Goal: Book appointment/travel/reservation

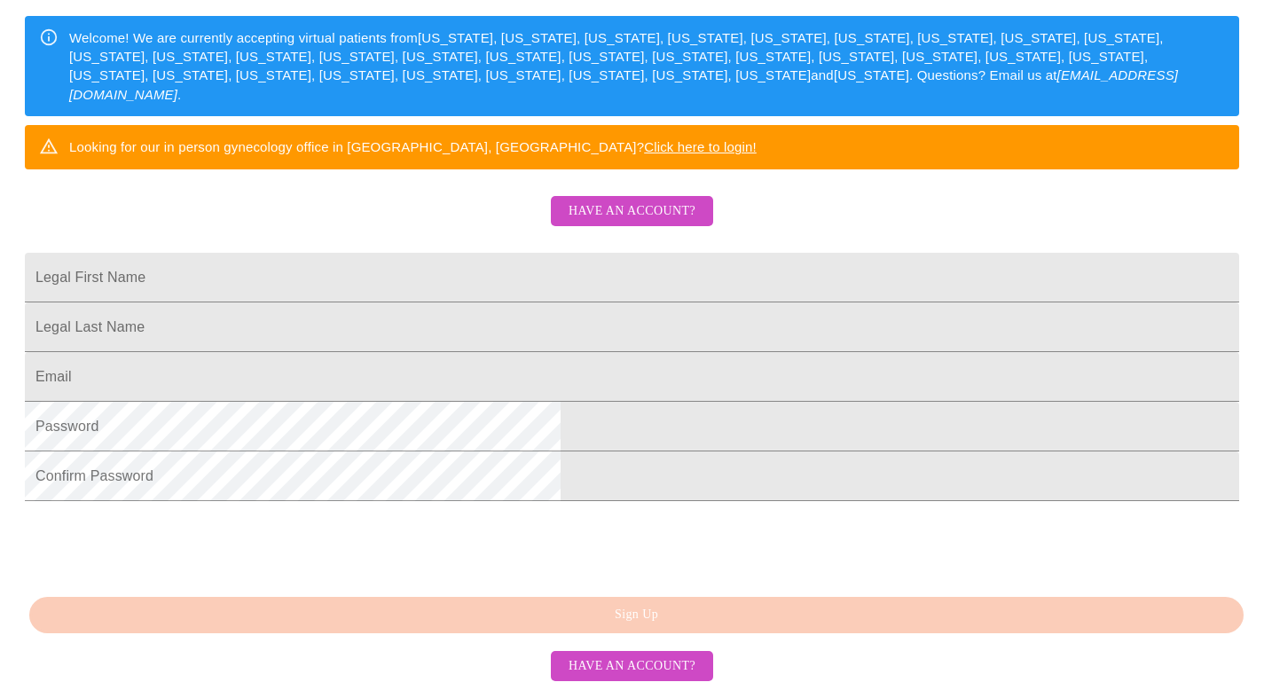
scroll to position [283, 0]
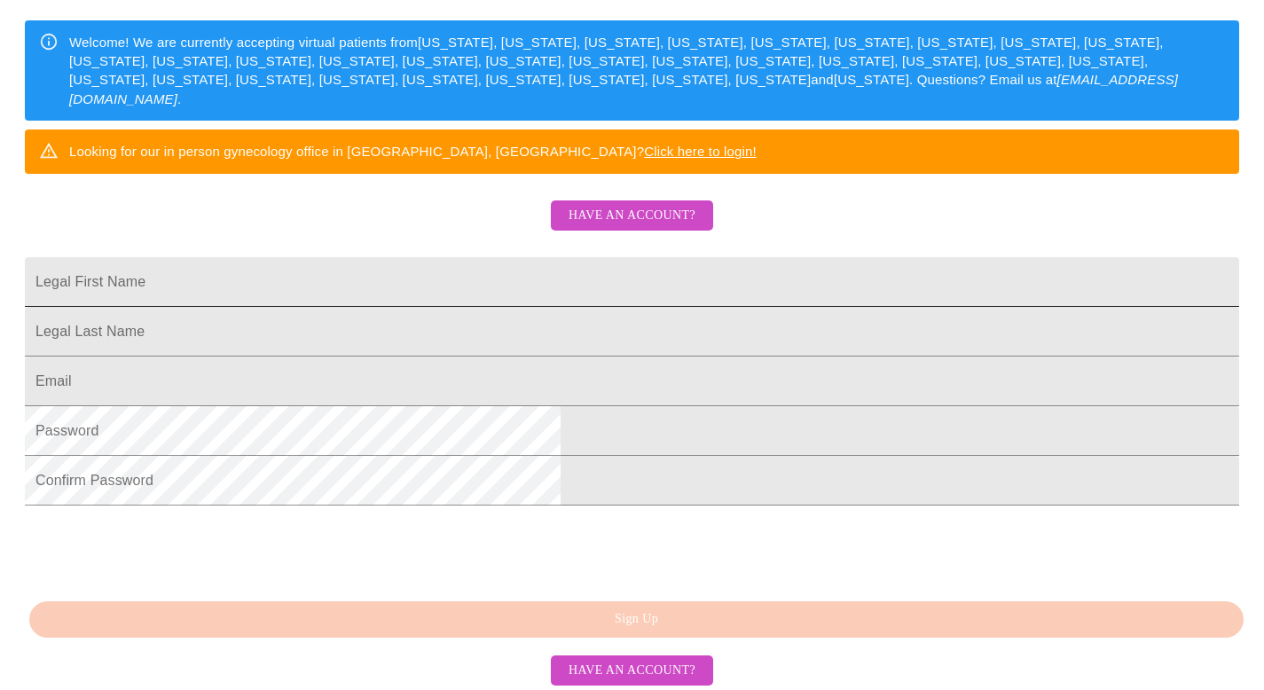
click at [718, 307] on input "Legal First Name" at bounding box center [632, 282] width 1214 height 50
type input "[PERSON_NAME]"
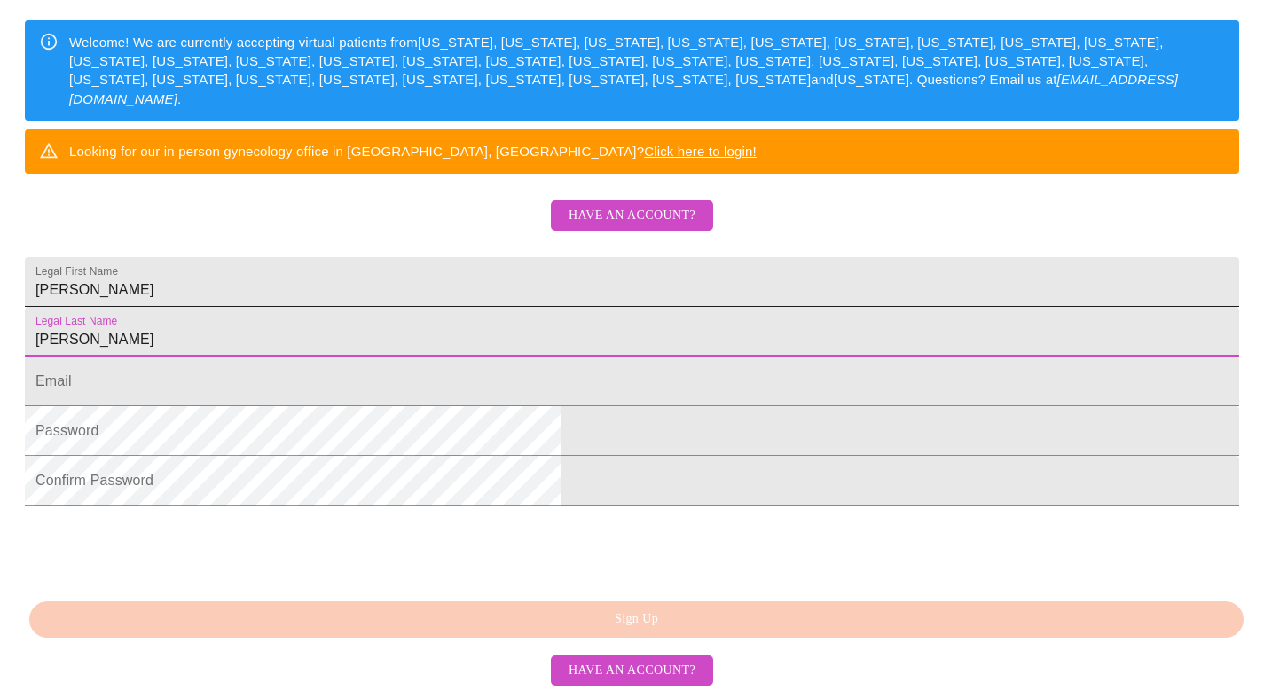
type input "[PERSON_NAME]"
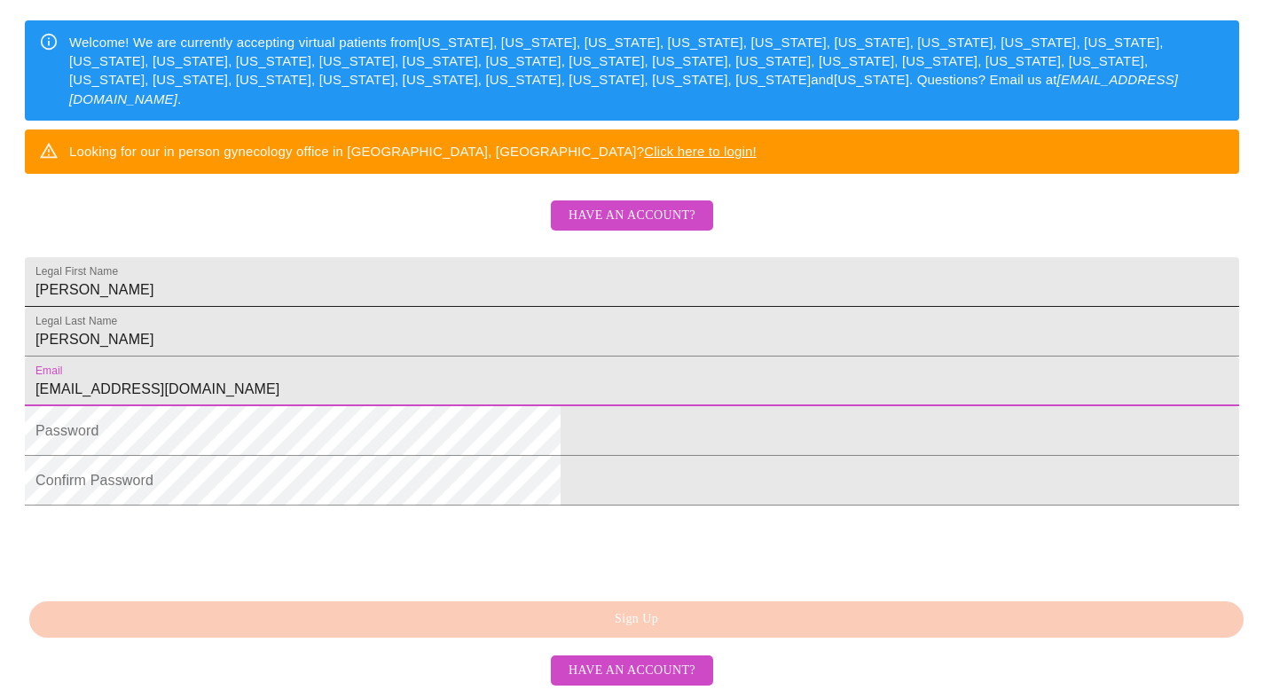
type input "[EMAIL_ADDRESS][DOMAIN_NAME]"
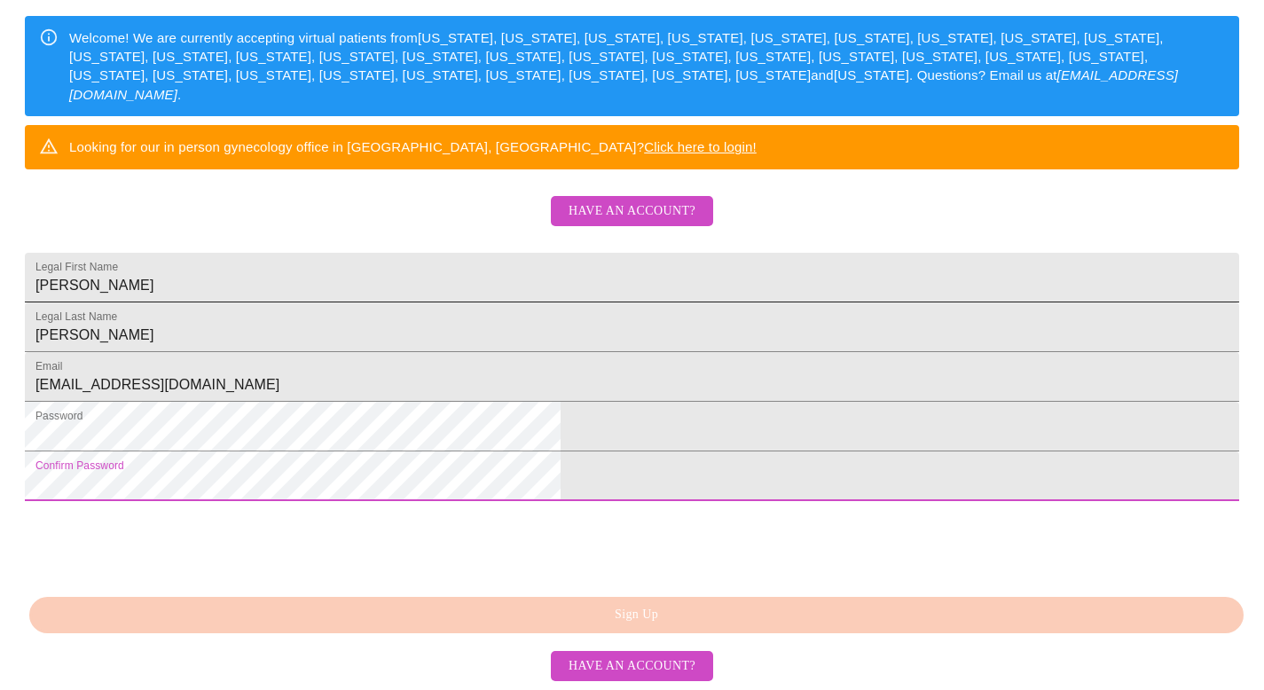
scroll to position [406, 0]
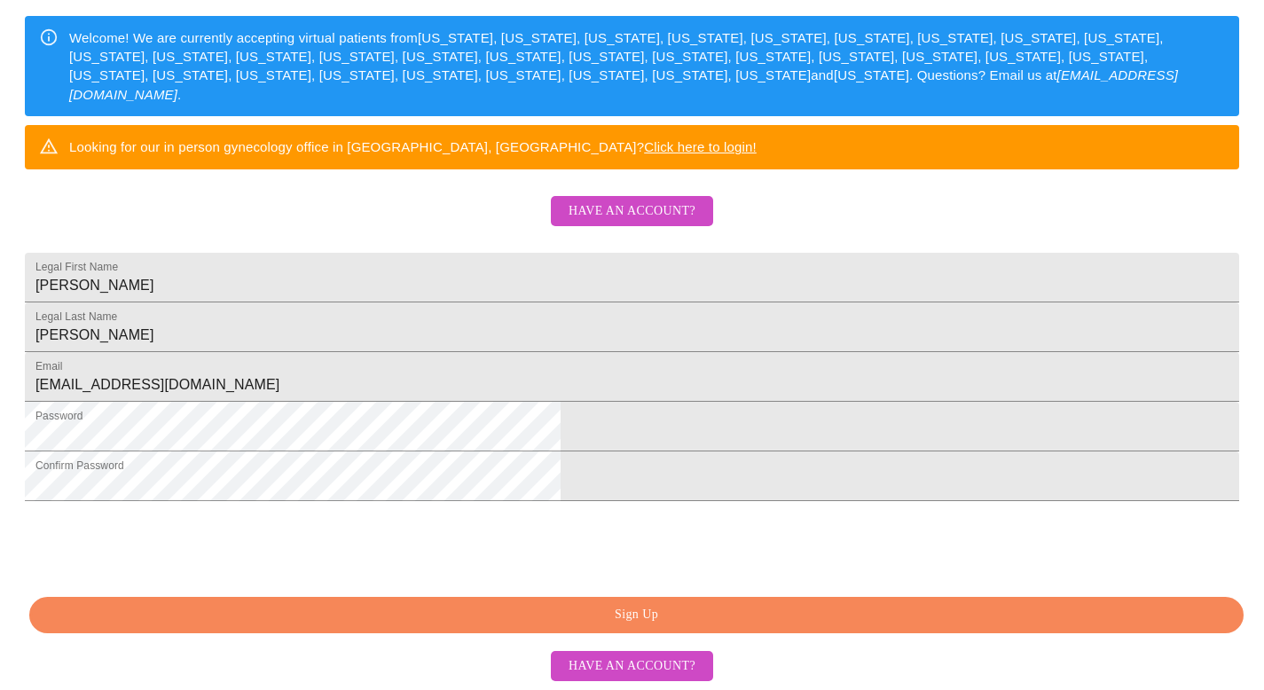
click at [605, 614] on span "Sign Up" at bounding box center [636, 615] width 1173 height 22
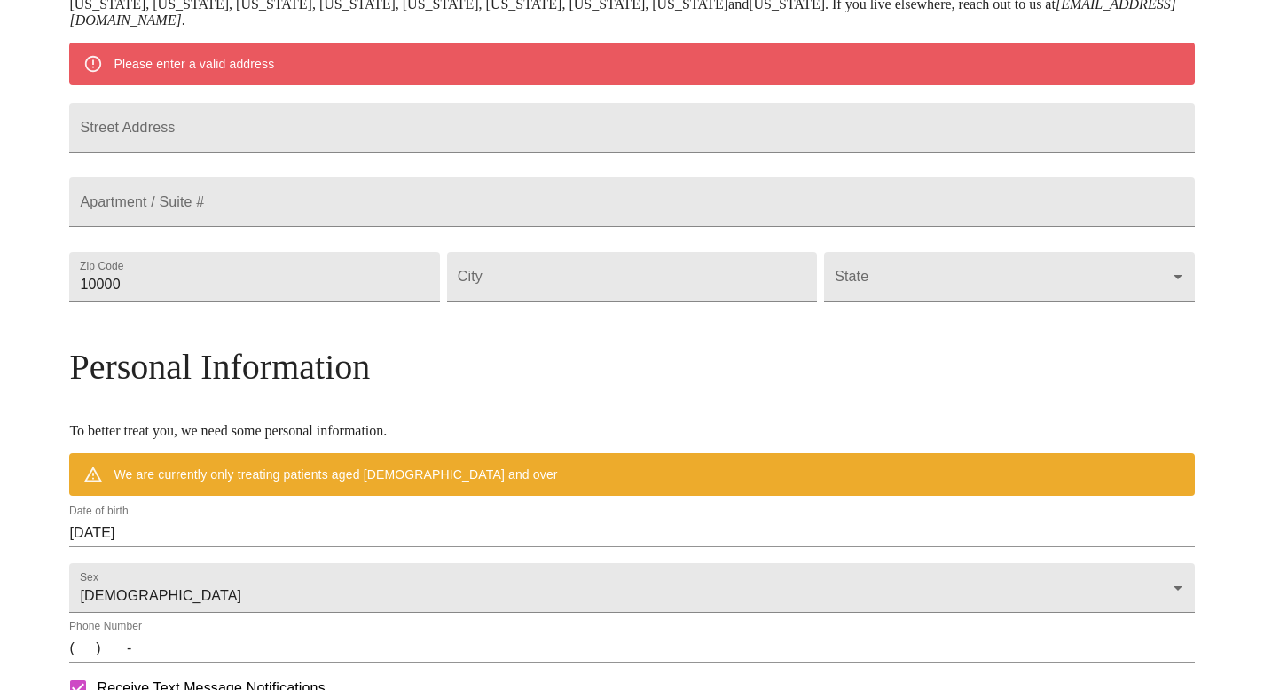
scroll to position [336, 0]
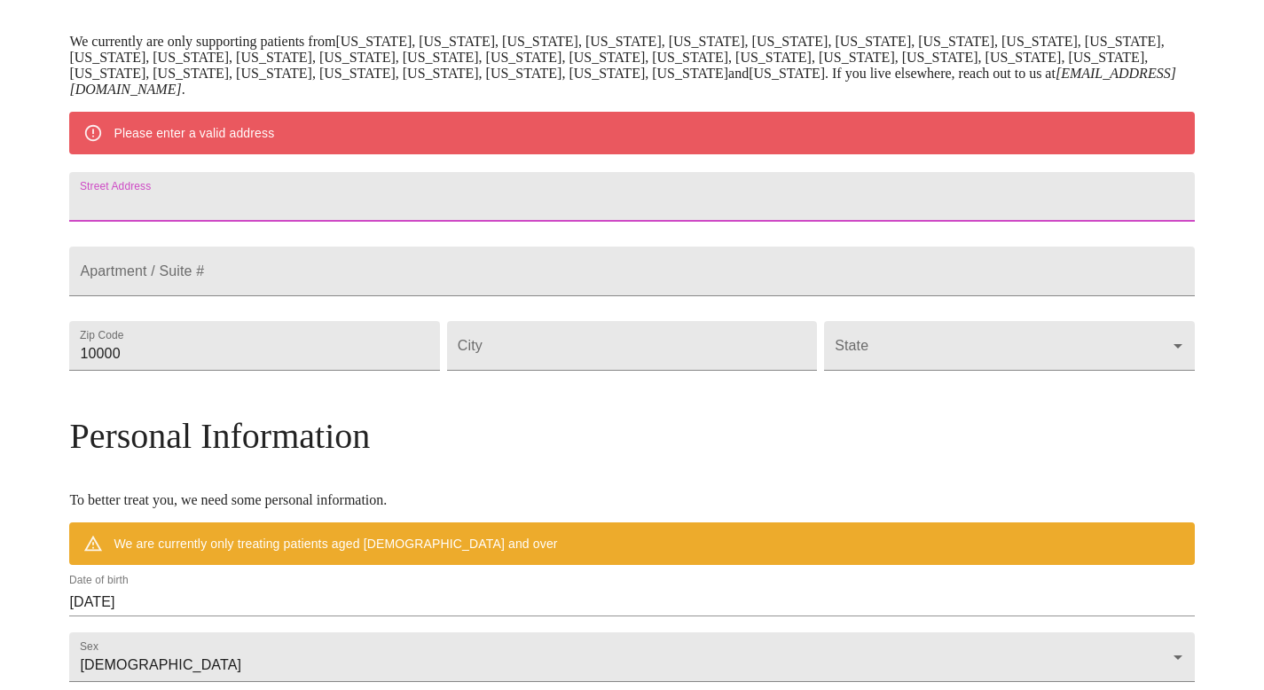
click at [564, 215] on input "Street Address" at bounding box center [631, 197] width 1125 height 50
type input "[STREET_ADDRESS]"
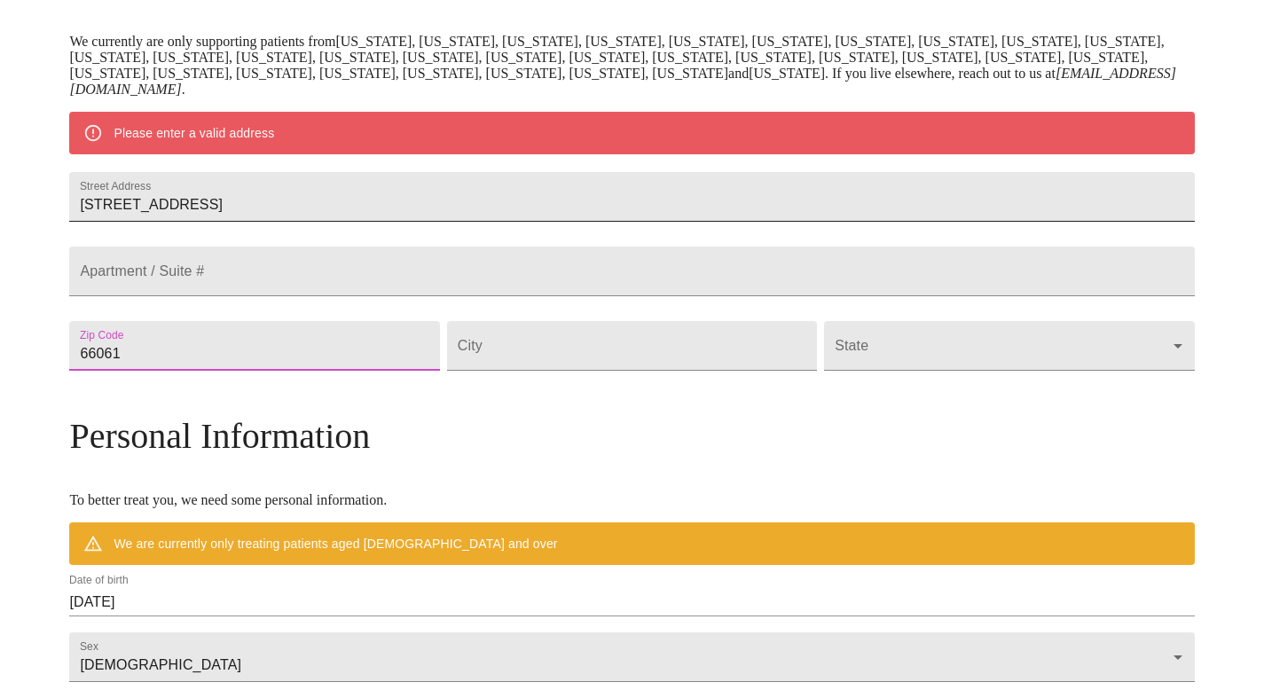
type input "66061"
type input "Olathe"
click at [1027, 384] on body "MyMenopauseRx Welcome to MyMenopauseRx Since it's your first time here, you'll …" at bounding box center [632, 370] width 1250 height 1399
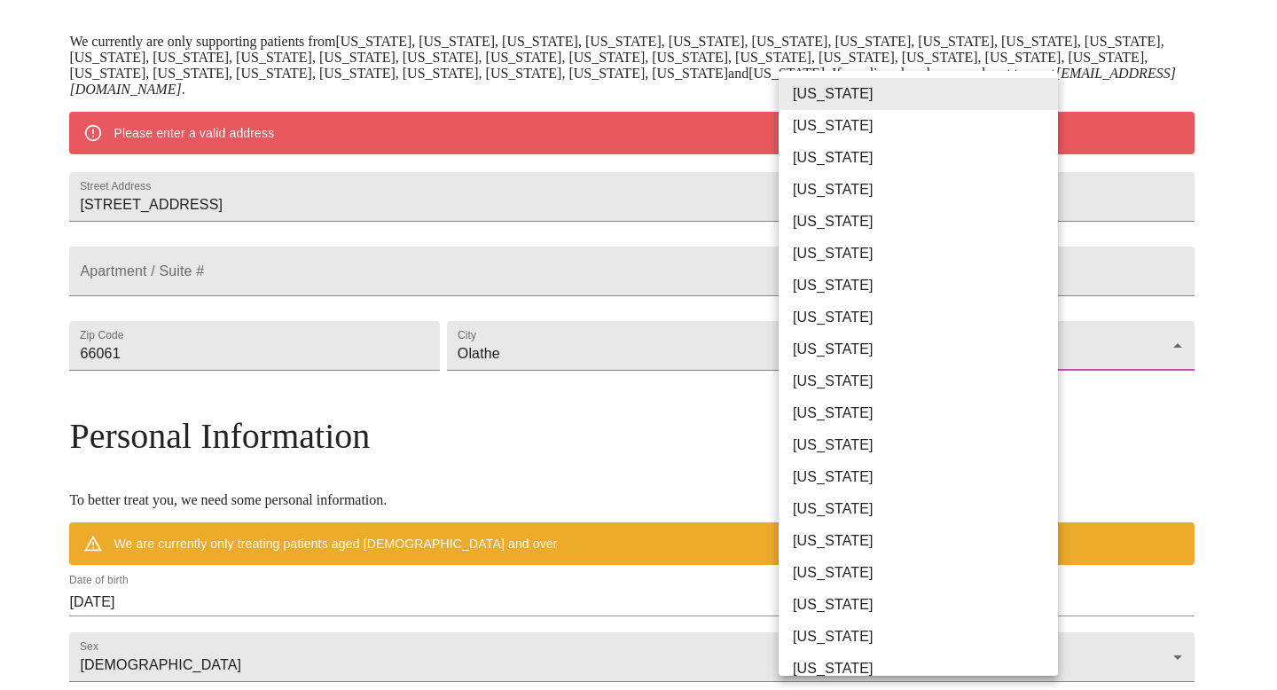
click at [951, 575] on li "[US_STATE]" at bounding box center [925, 573] width 293 height 32
type input "[US_STATE]"
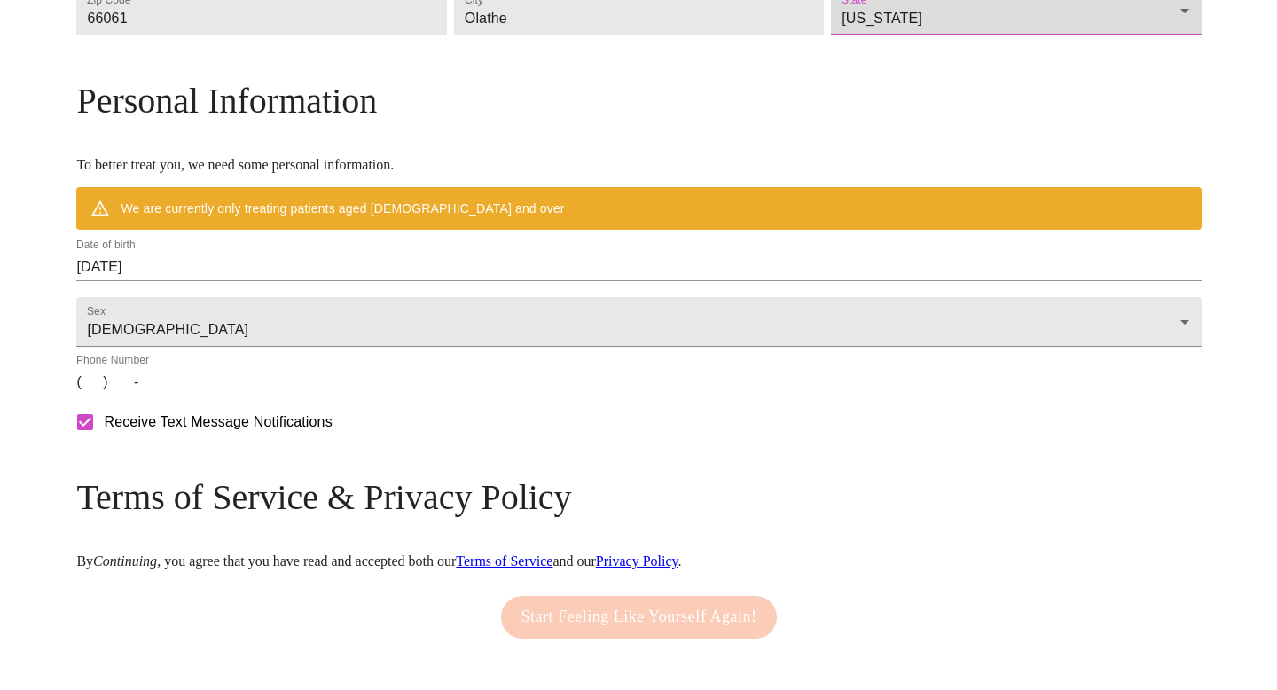
scroll to position [623, 0]
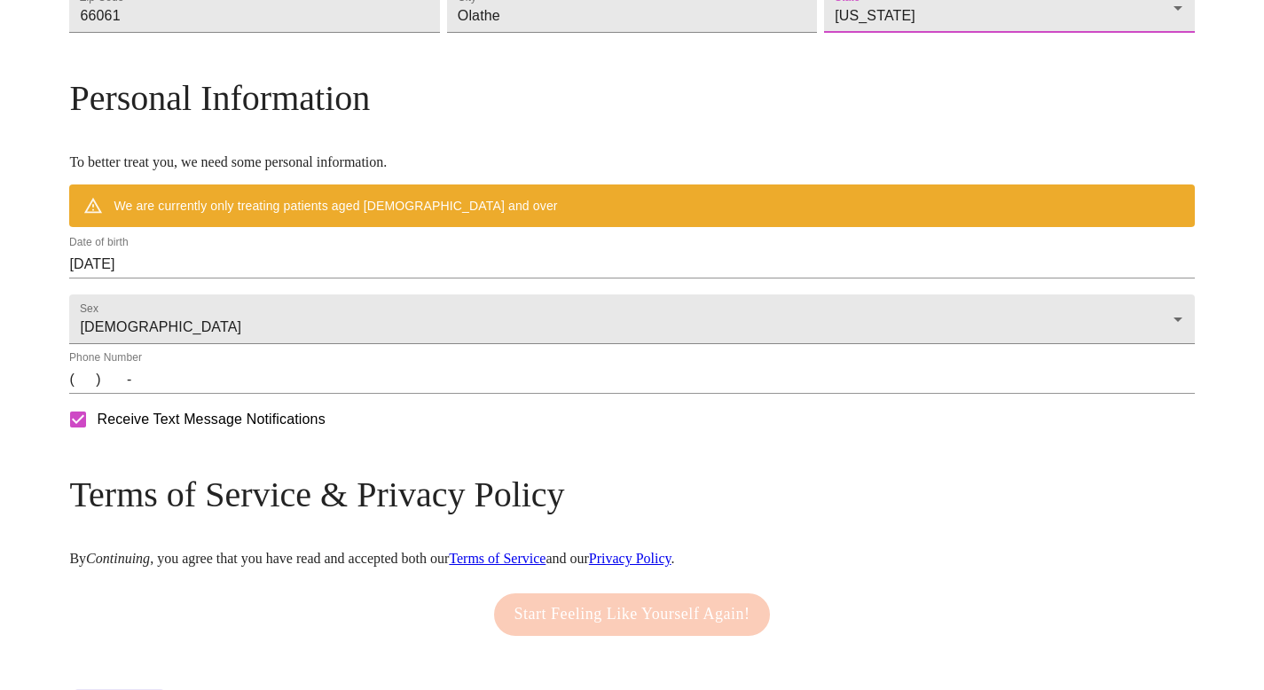
click at [545, 279] on input "[DATE]" at bounding box center [631, 264] width 1125 height 28
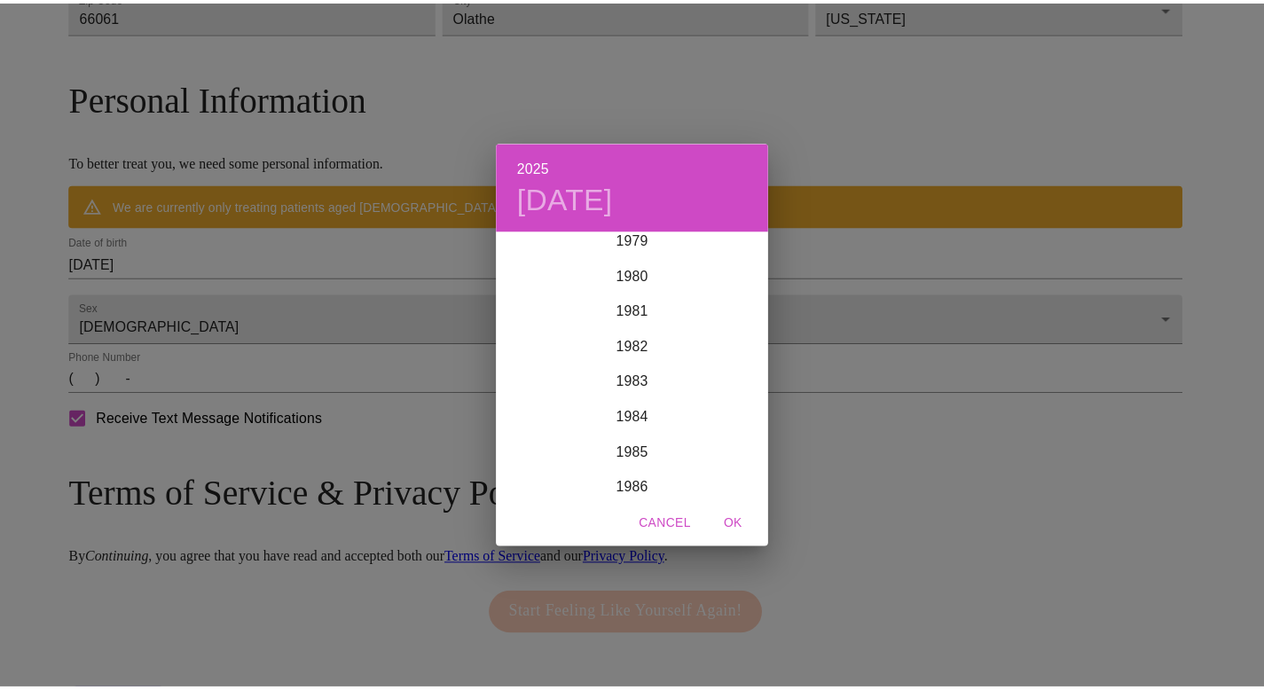
scroll to position [2827, 0]
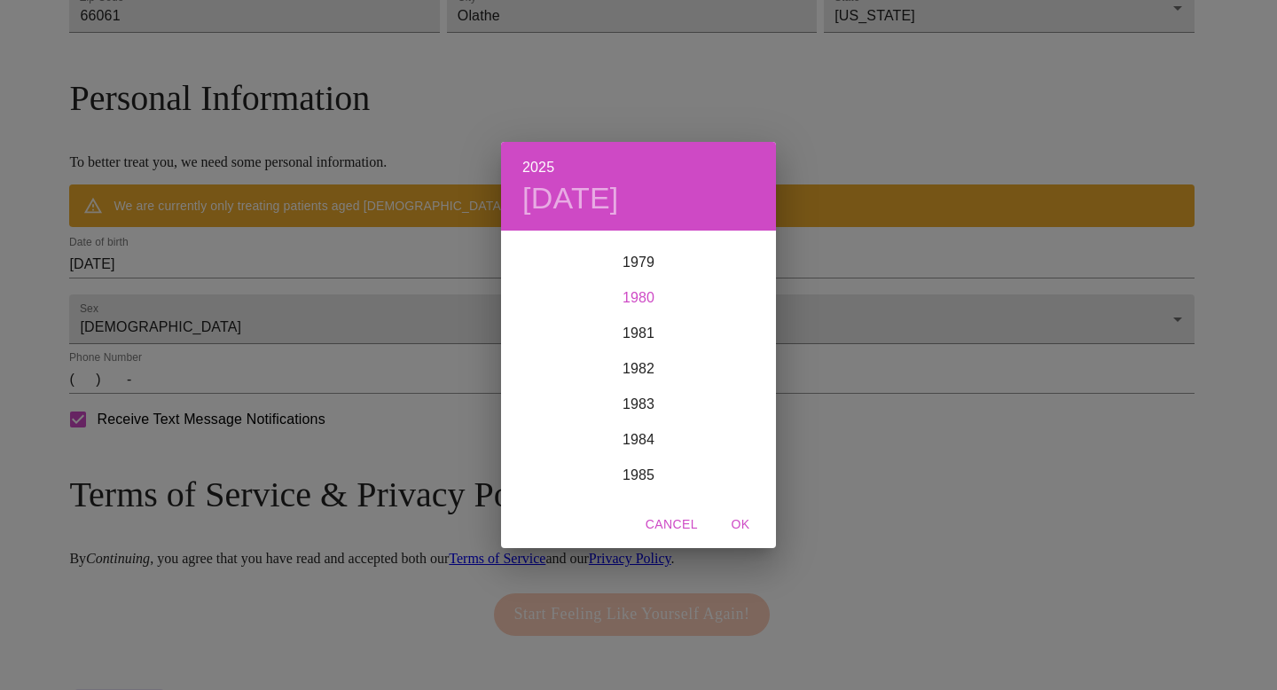
click at [646, 291] on div "1980" at bounding box center [638, 297] width 275 height 35
click at [730, 466] on div "Dec" at bounding box center [730, 466] width 91 height 67
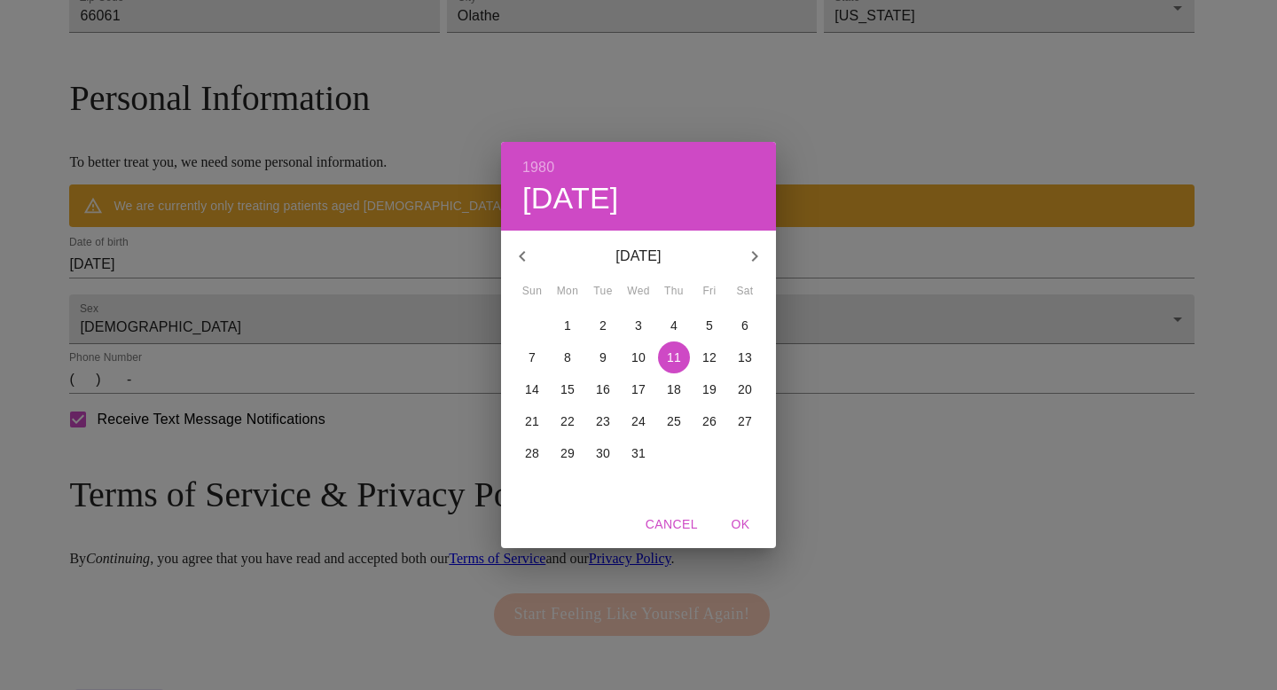
click at [529, 359] on p "7" at bounding box center [532, 358] width 7 height 18
click at [744, 522] on span "OK" at bounding box center [740, 525] width 43 height 22
type input "[DATE]"
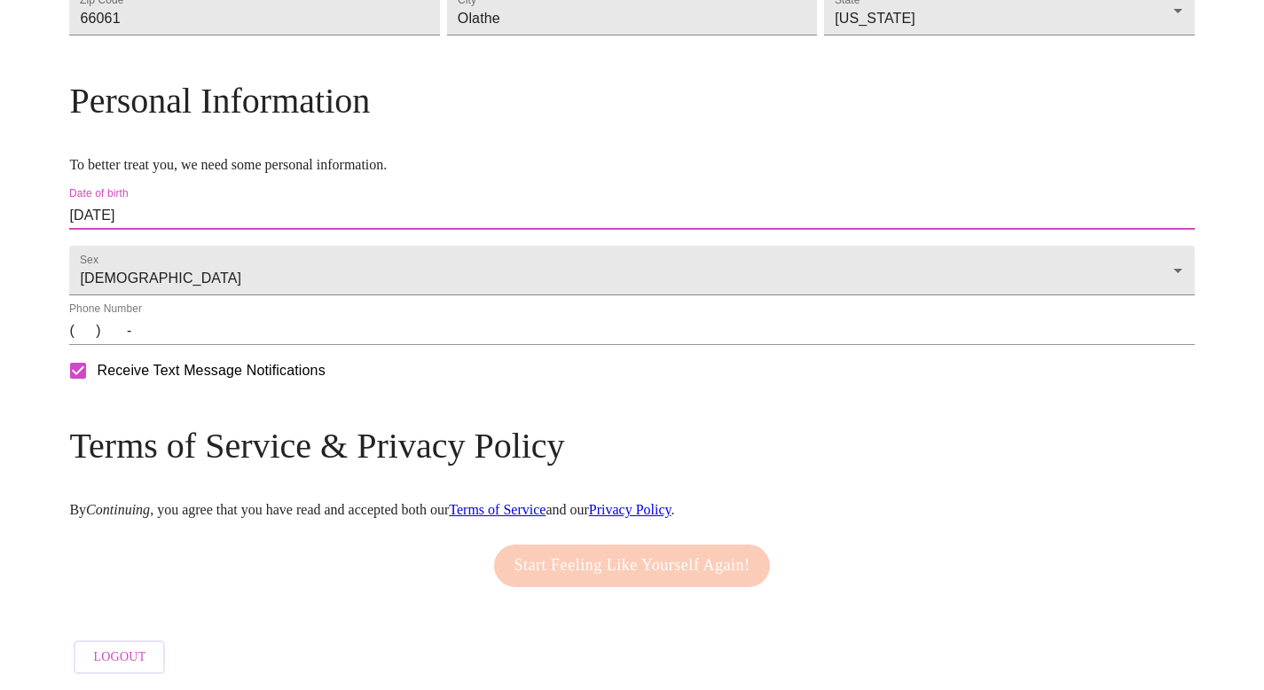
click at [210, 345] on input "(   )    -" at bounding box center [631, 331] width 1125 height 28
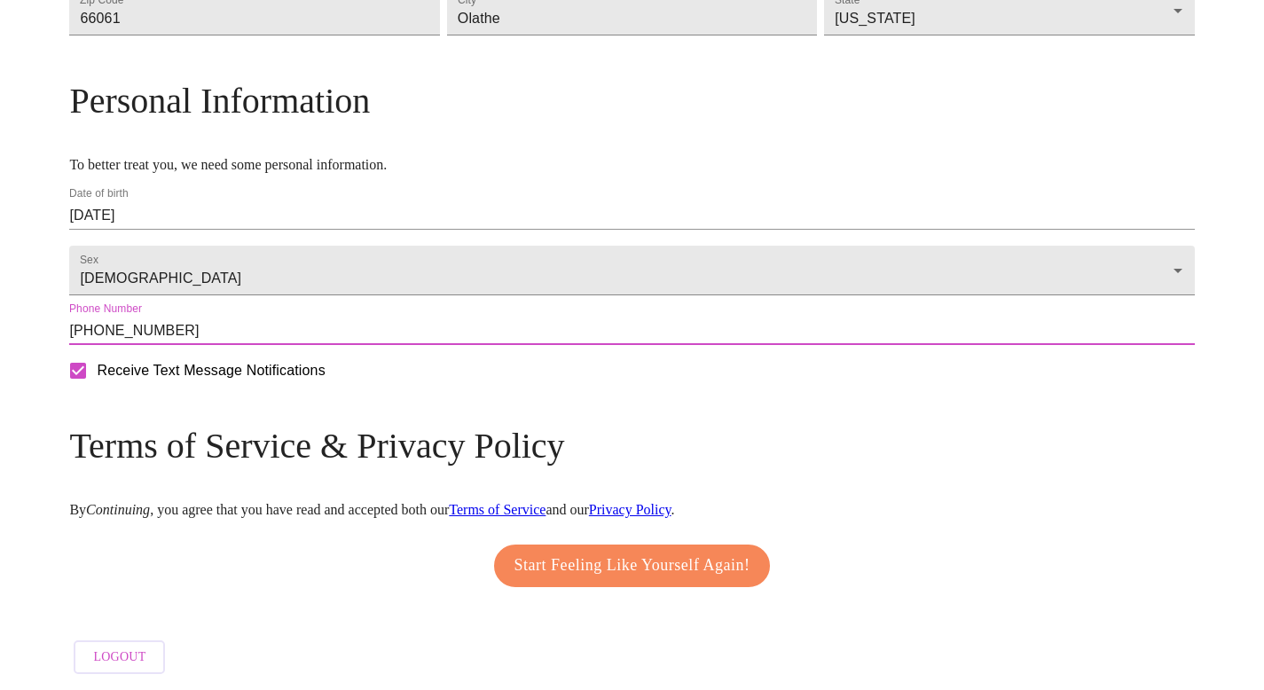
scroll to position [676, 0]
type input "[PHONE_NUMBER]"
click at [647, 564] on span "Start Feeling Like Yourself Again!" at bounding box center [632, 566] width 236 height 28
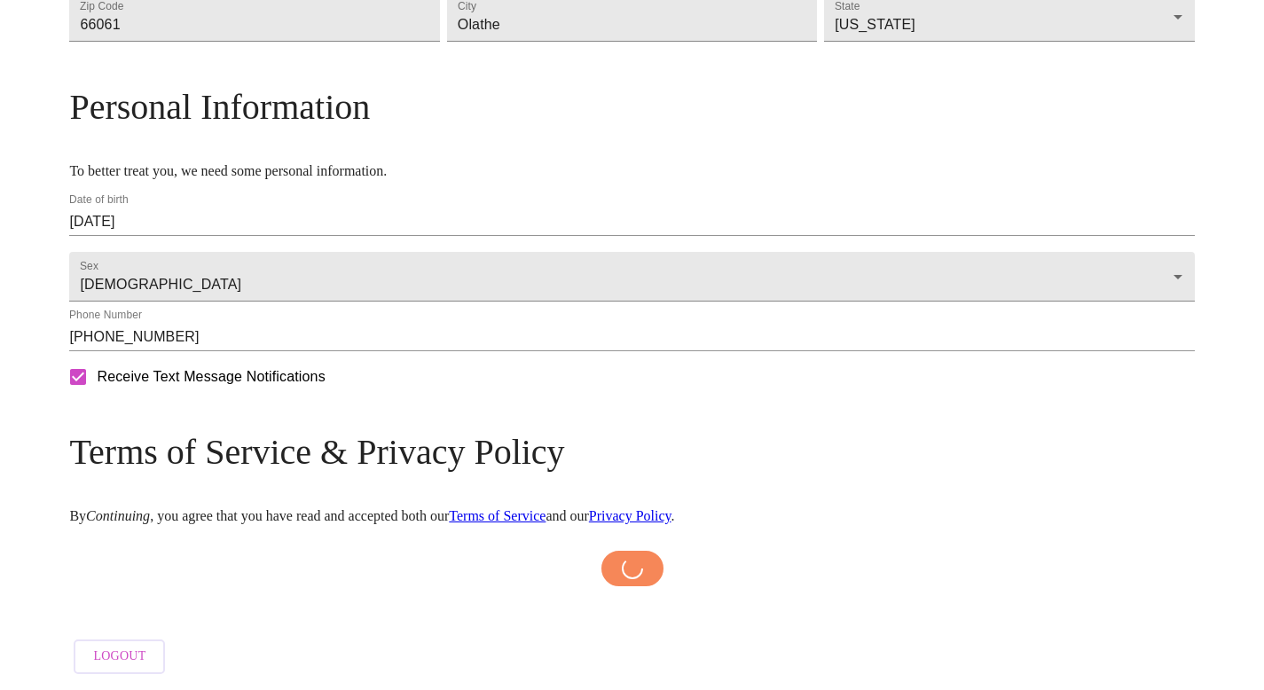
scroll to position [670, 0]
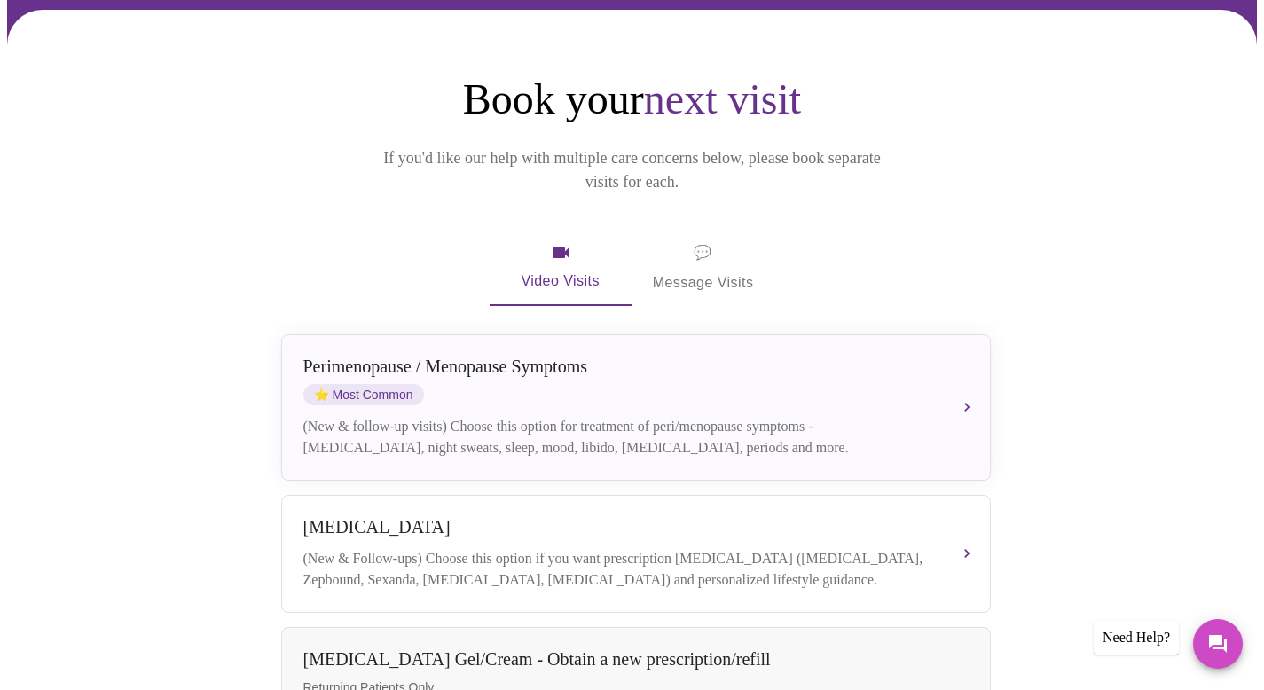
scroll to position [133, 0]
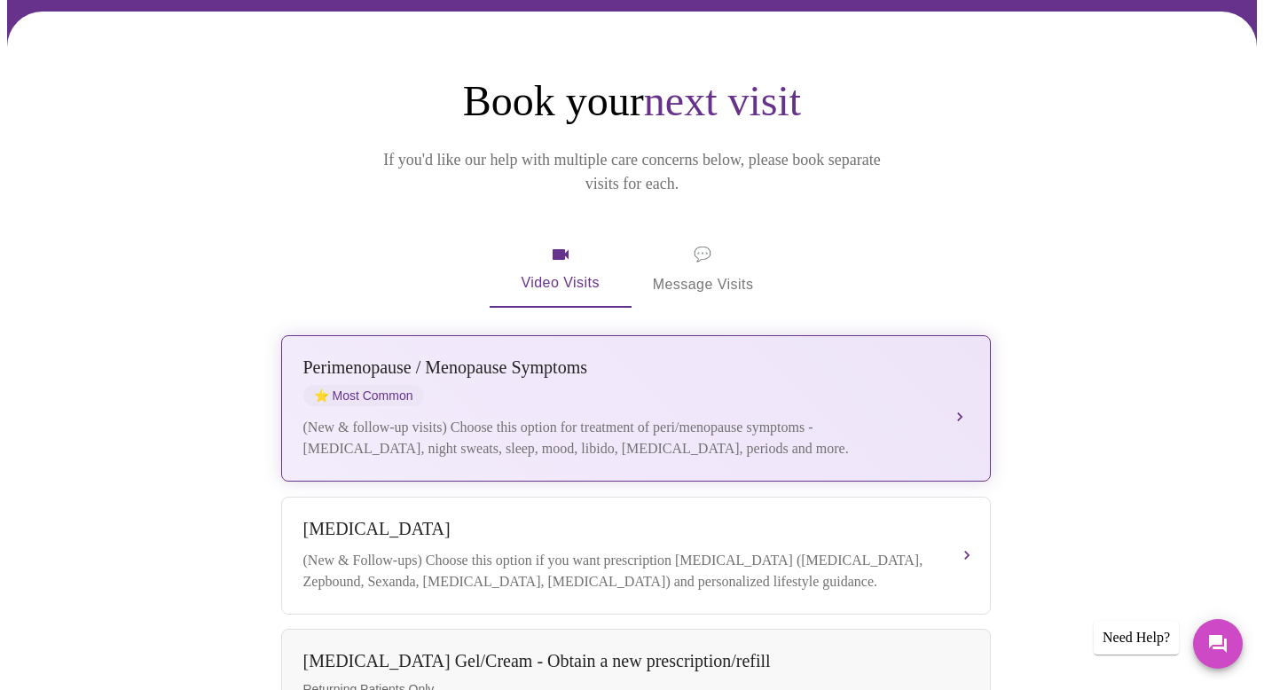
click at [934, 381] on div "[MEDICAL_DATA] / Menopause Symptoms ⭐ Most Common (New & follow-up visits) Choo…" at bounding box center [635, 408] width 665 height 102
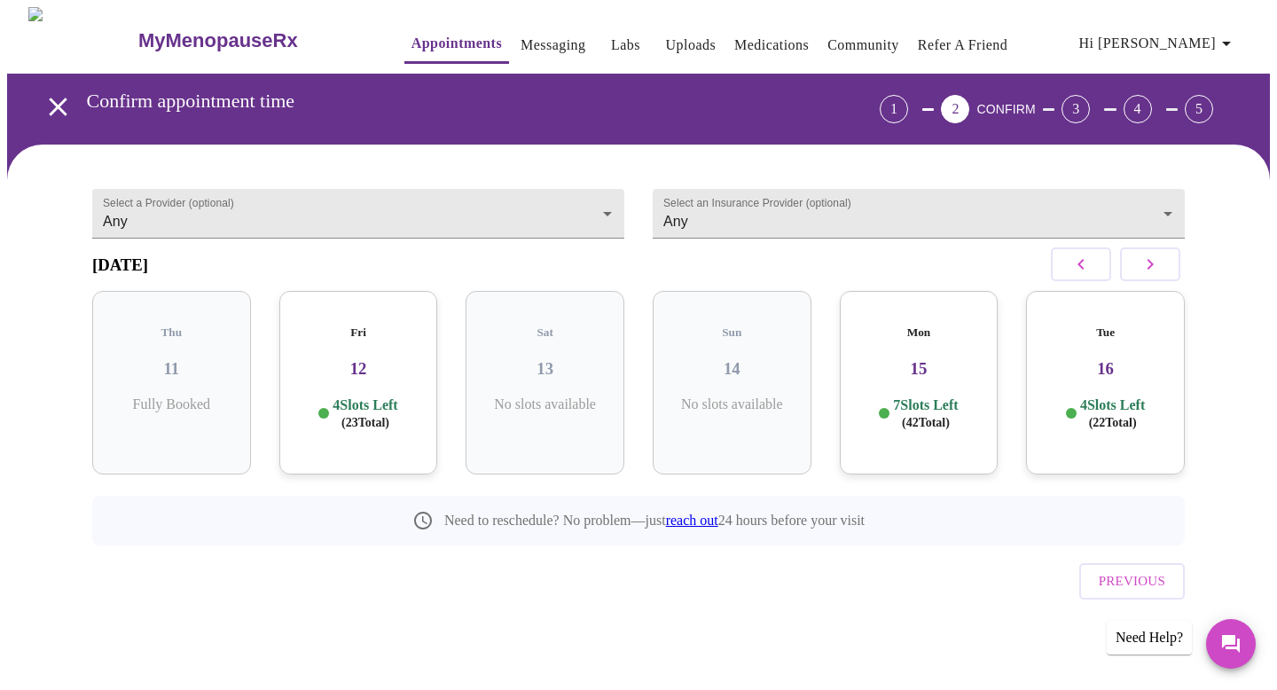
click at [920, 359] on h3 "15" at bounding box center [919, 369] width 130 height 20
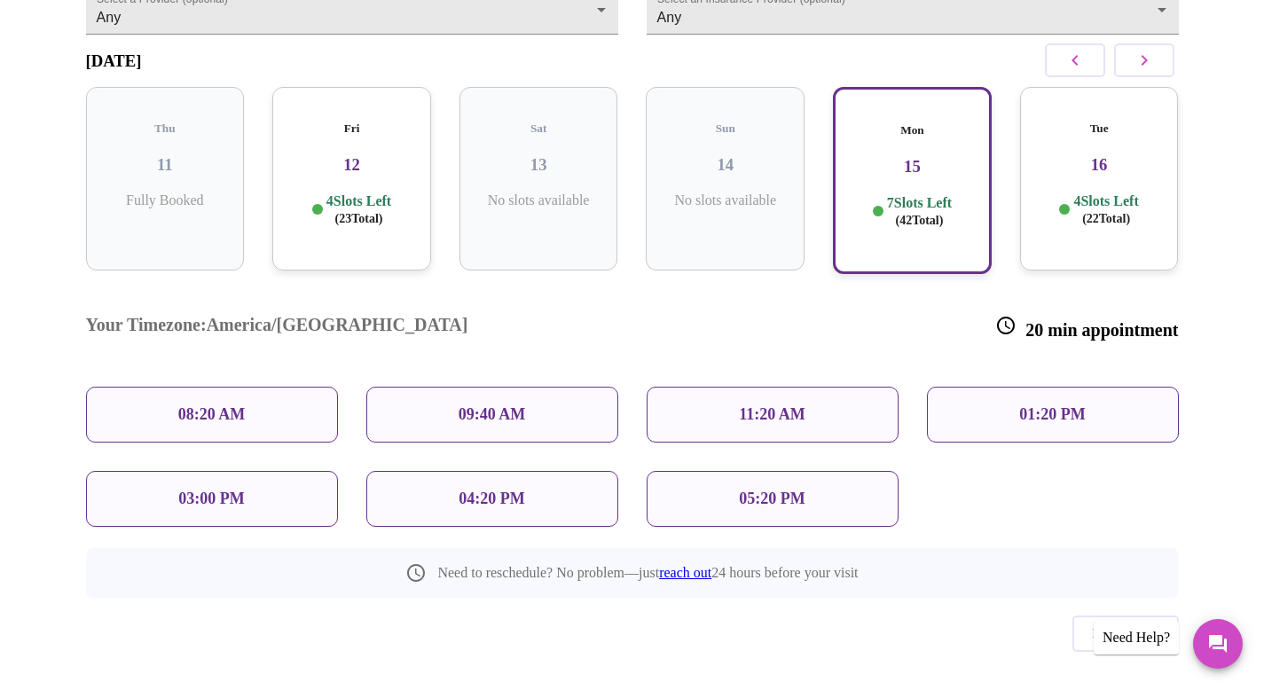
scroll to position [209, 0]
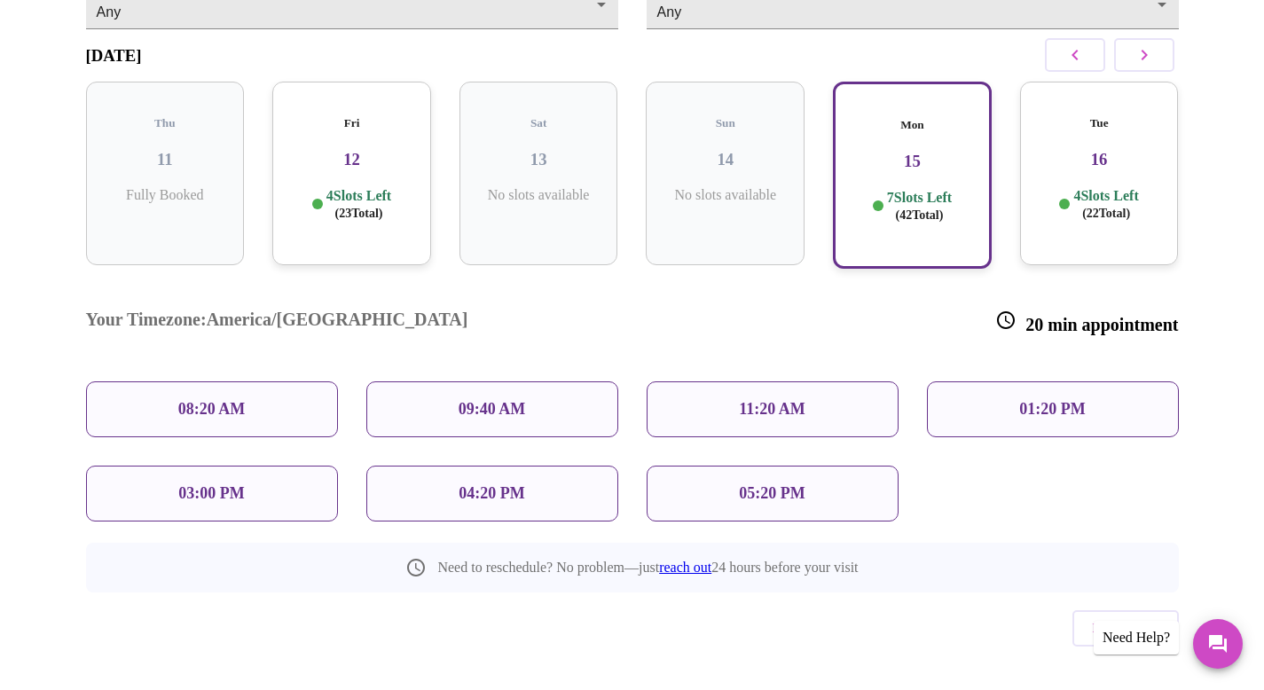
click at [750, 400] on p "11:20 AM" at bounding box center [772, 409] width 67 height 19
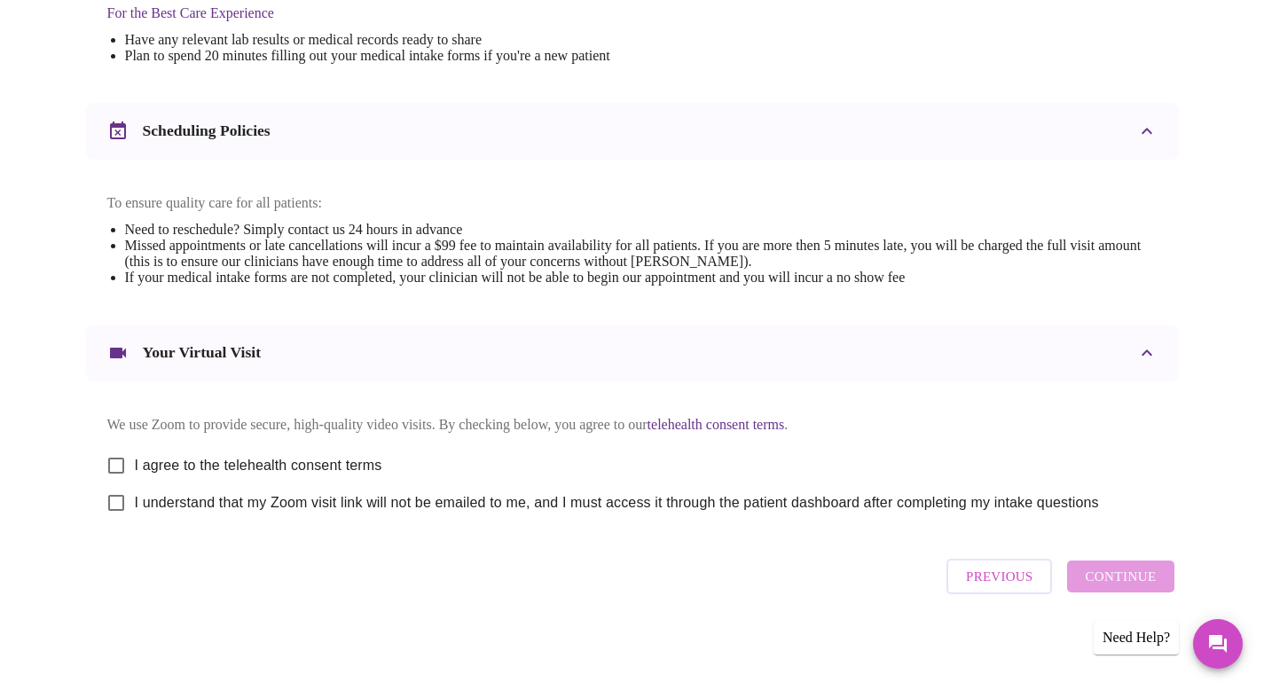
scroll to position [596, 0]
click at [785, 417] on link "telehealth consent terms" at bounding box center [715, 424] width 137 height 15
